Goal: Task Accomplishment & Management: Manage account settings

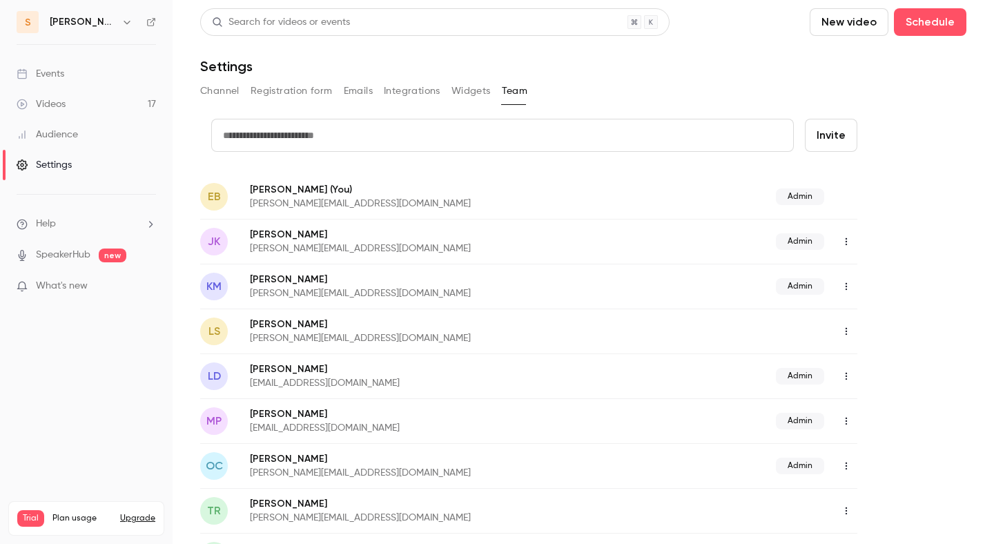
click at [103, 96] on link "Videos 17" at bounding box center [86, 104] width 173 height 30
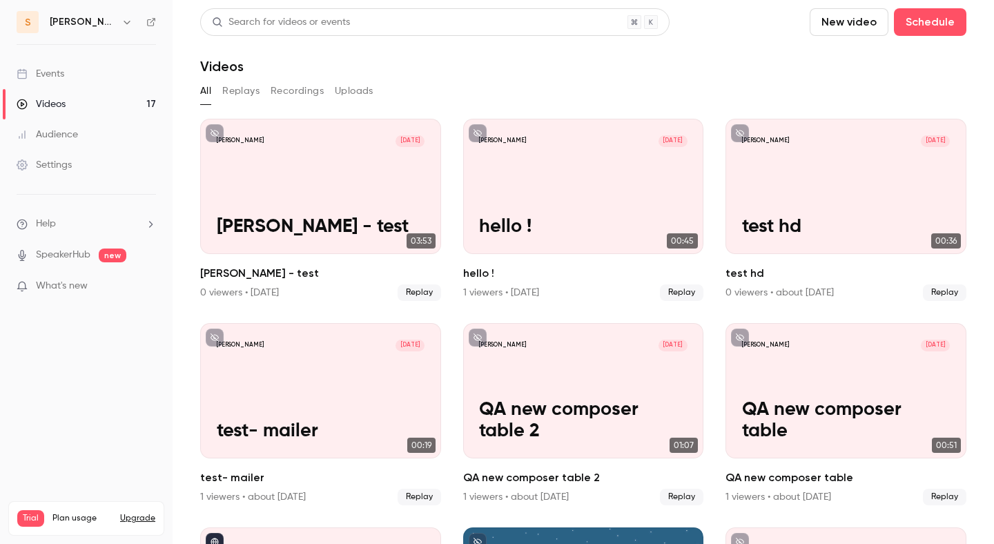
click at [97, 169] on link "Settings" at bounding box center [86, 165] width 173 height 30
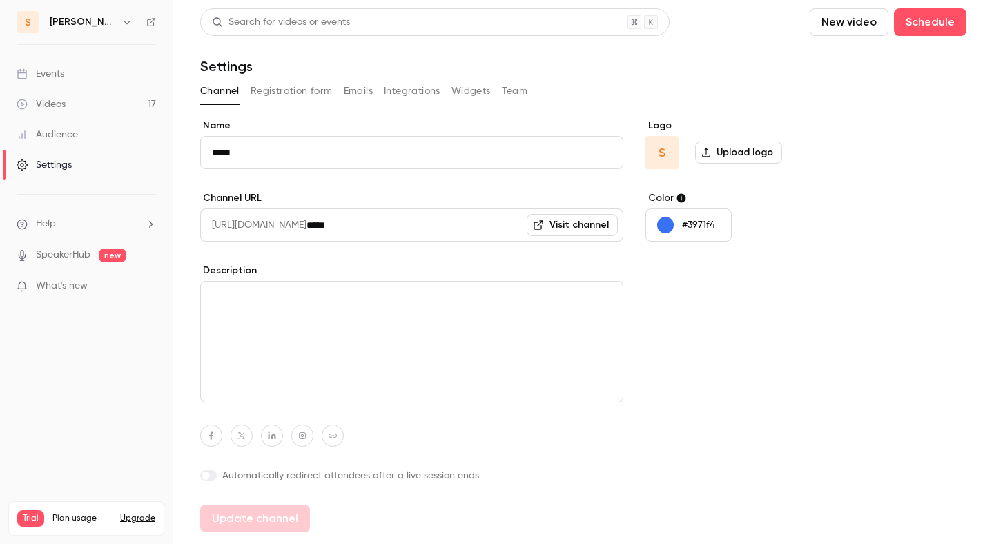
click at [279, 89] on button "Registration form" at bounding box center [291, 91] width 82 height 22
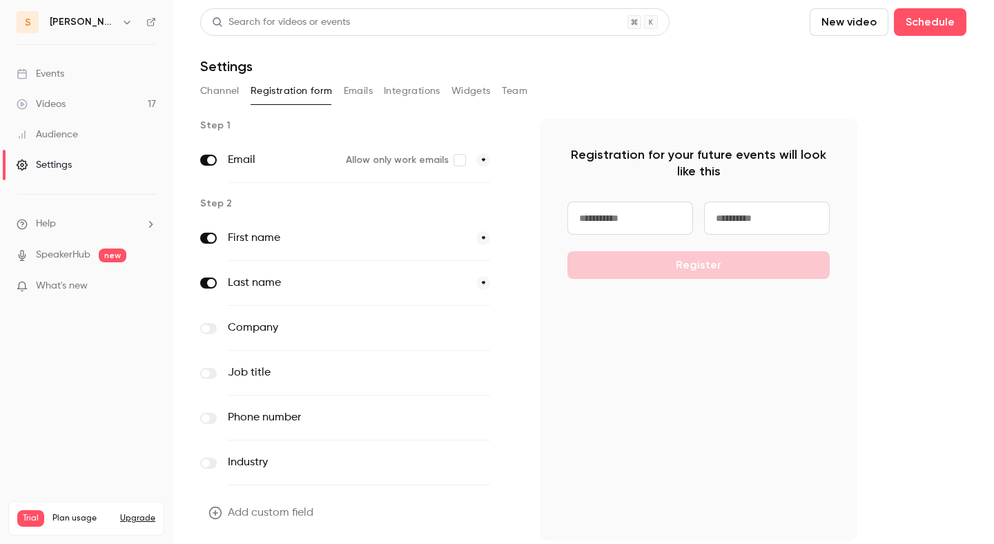
click at [513, 94] on button "Team" at bounding box center [515, 91] width 26 height 22
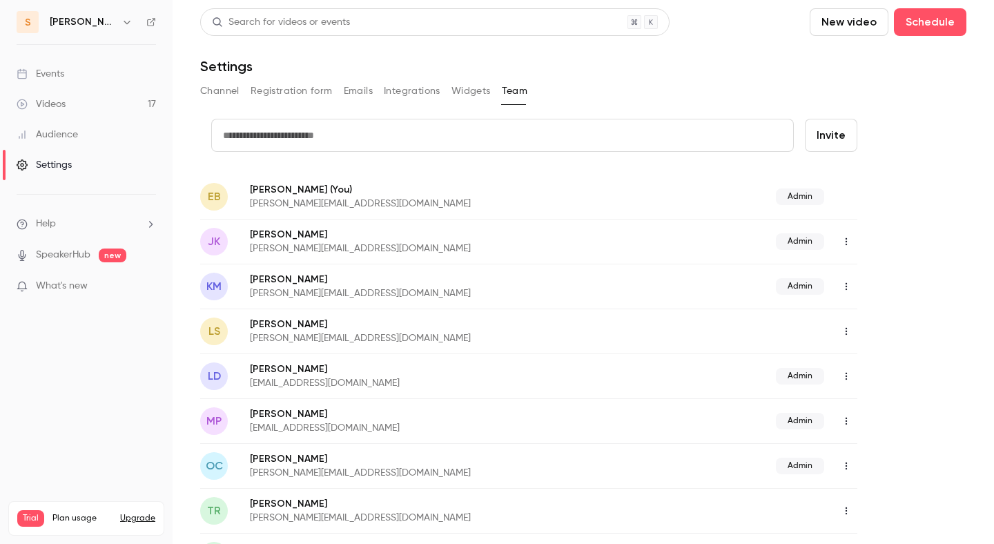
click at [211, 92] on button "Channel" at bounding box center [219, 91] width 39 height 22
